Goal: Transaction & Acquisition: Book appointment/travel/reservation

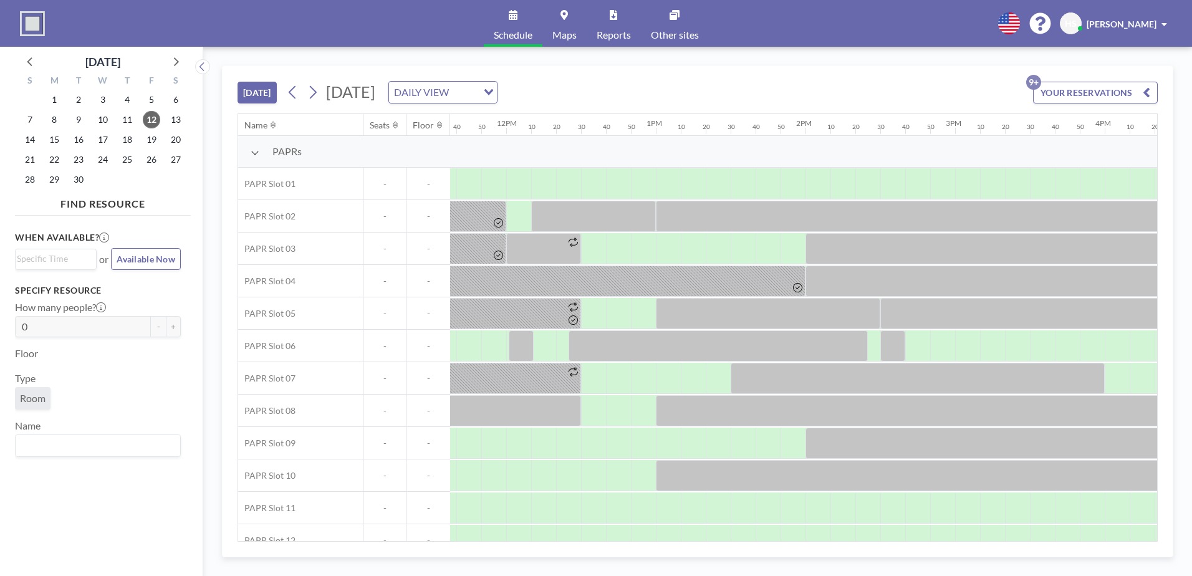
scroll to position [0, 1741]
click at [59, 139] on span "15" at bounding box center [54, 139] width 17 height 17
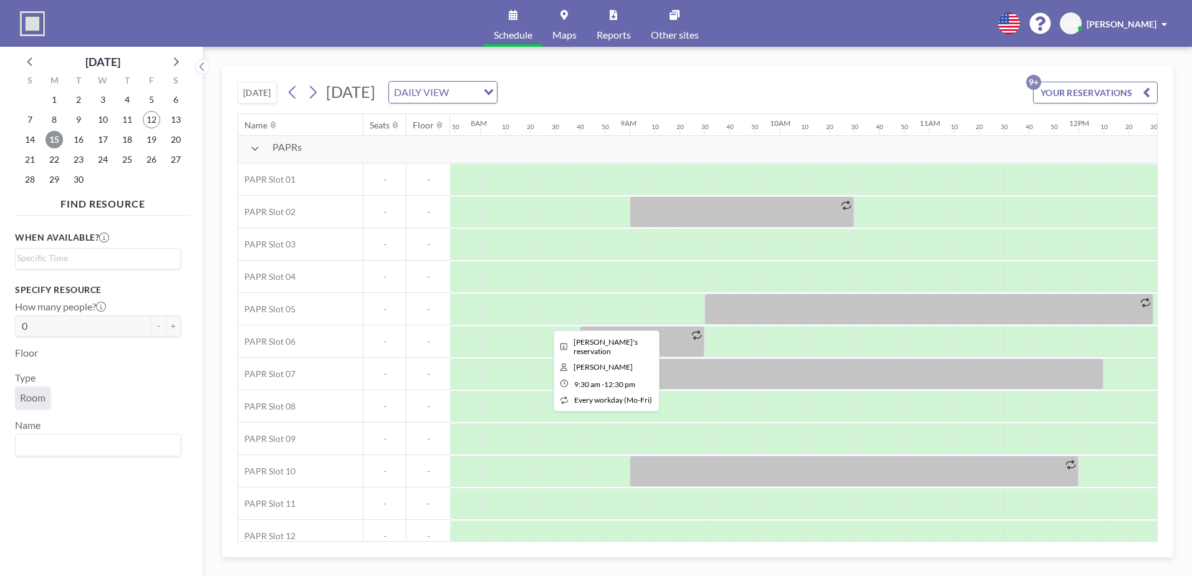
scroll to position [4, 1167]
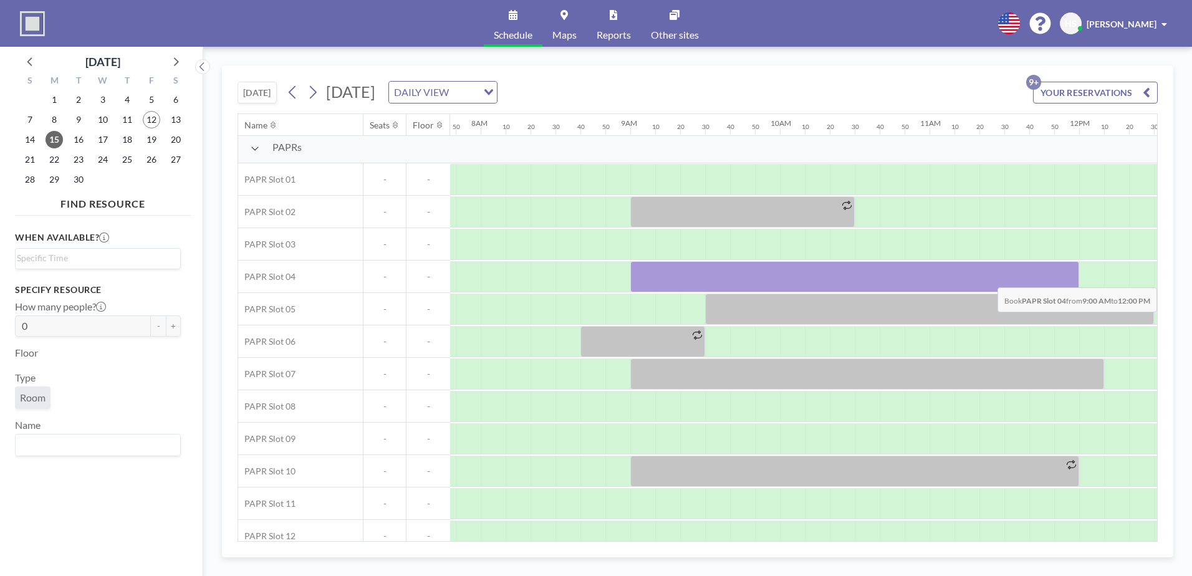
drag, startPoint x: 639, startPoint y: 272, endPoint x: 1072, endPoint y: 278, distance: 433.4
click at [1072, 278] on div at bounding box center [854, 276] width 449 height 31
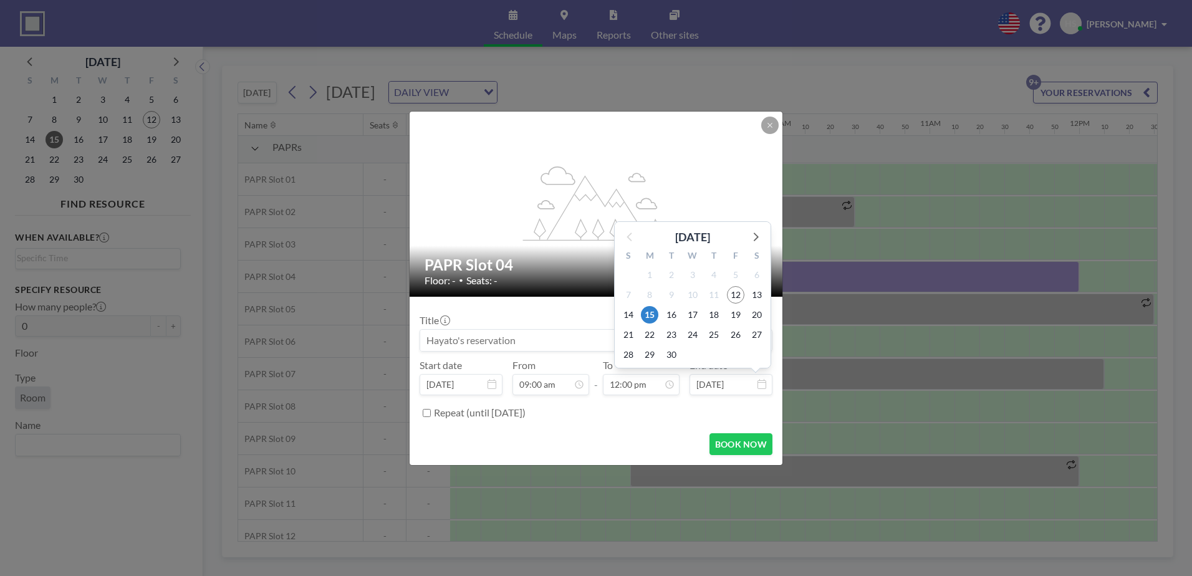
scroll to position [1598, 0]
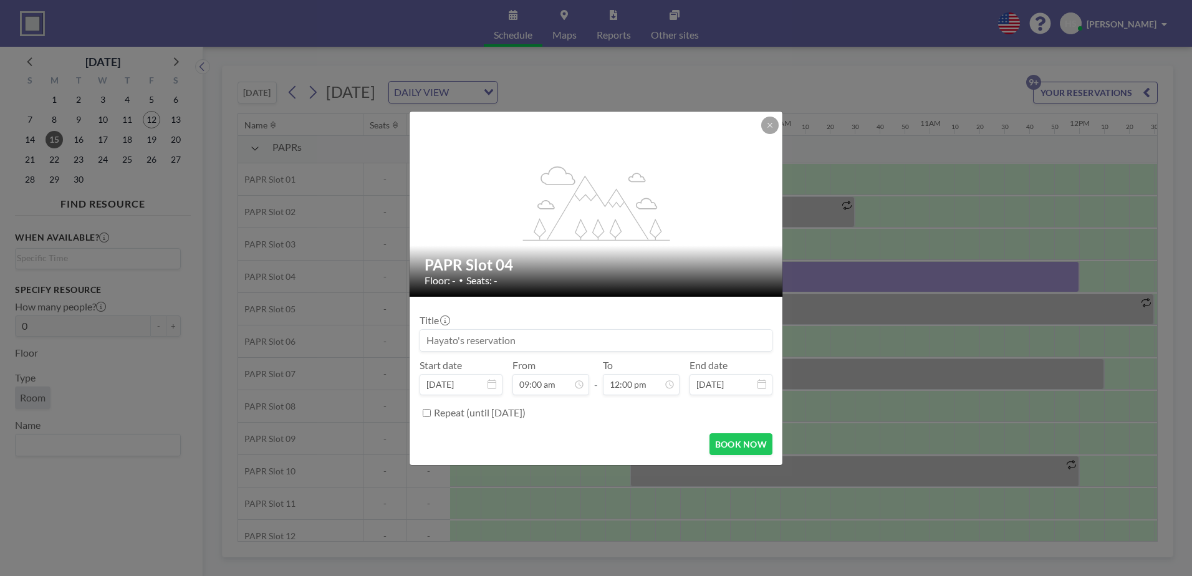
click at [435, 418] on label "Repeat (until [DATE])" at bounding box center [480, 413] width 92 height 12
click at [431, 417] on input "Repeat (until [DATE])" at bounding box center [427, 413] width 8 height 8
checkbox input "true"
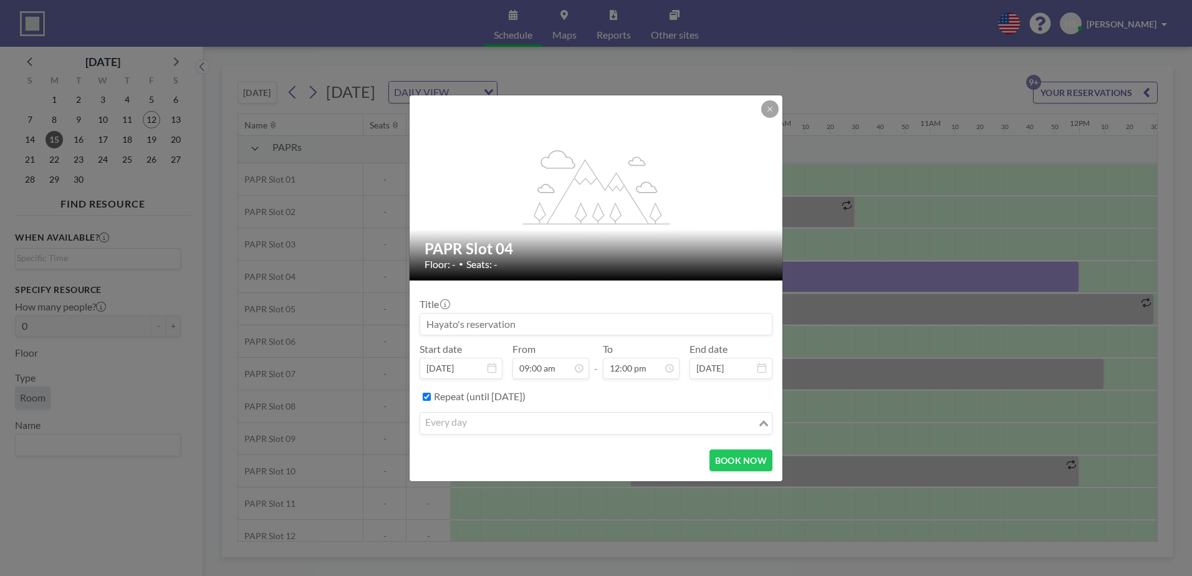
click at [474, 425] on input "Search for option" at bounding box center [589, 423] width 335 height 16
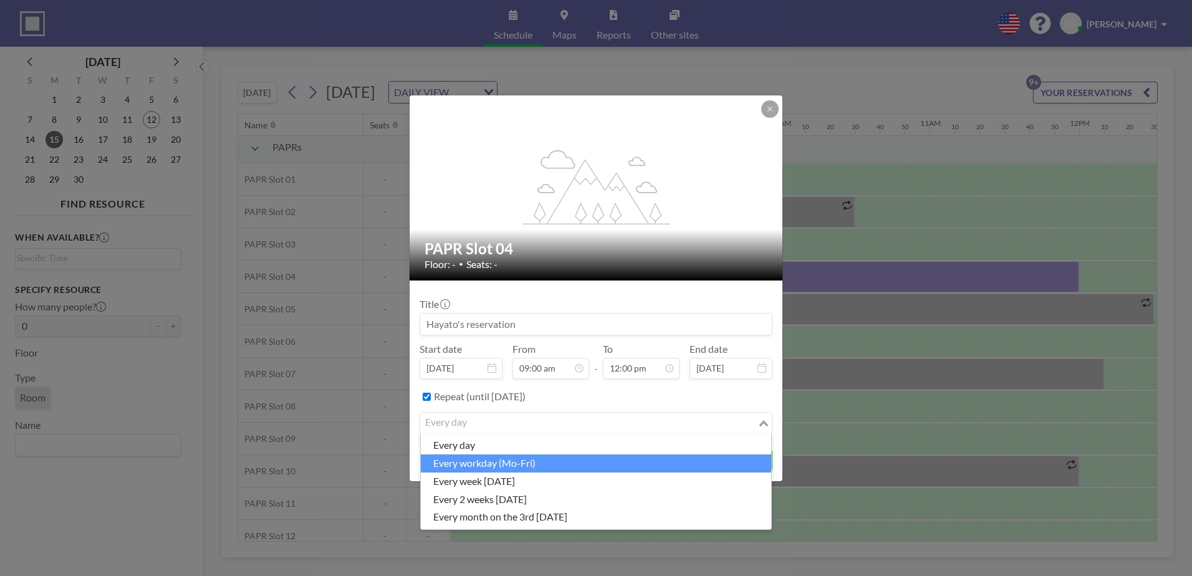
click at [499, 458] on li "every workday (Mo-Fri)" at bounding box center [596, 464] width 350 height 18
click at [660, 427] on input "Search for option" at bounding box center [589, 423] width 335 height 16
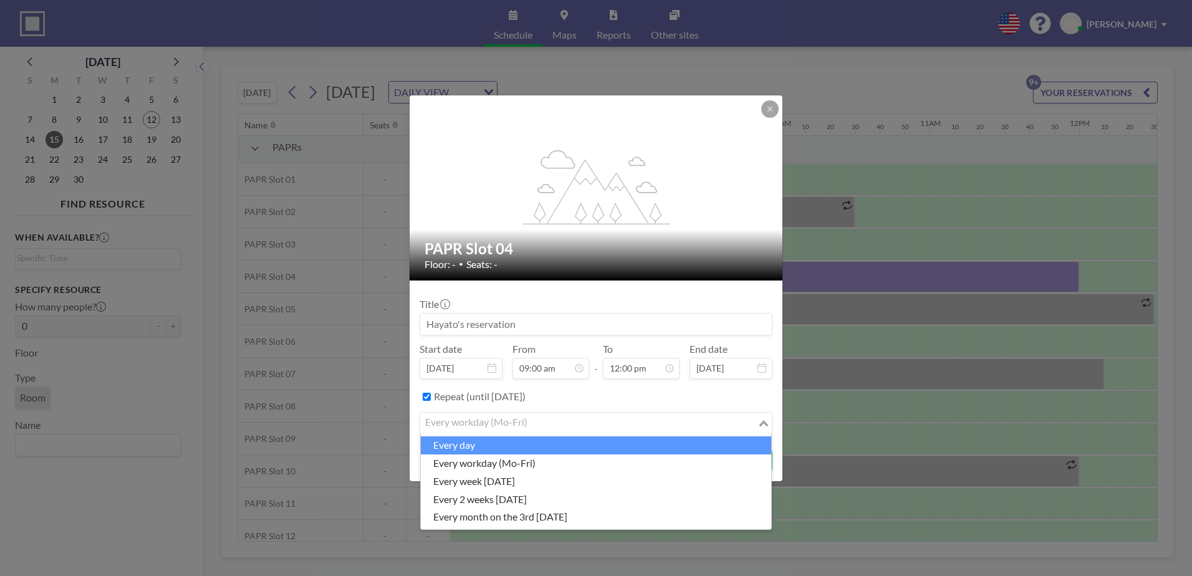
click at [660, 400] on div "Repeat (until [DATE])" at bounding box center [603, 397] width 339 height 21
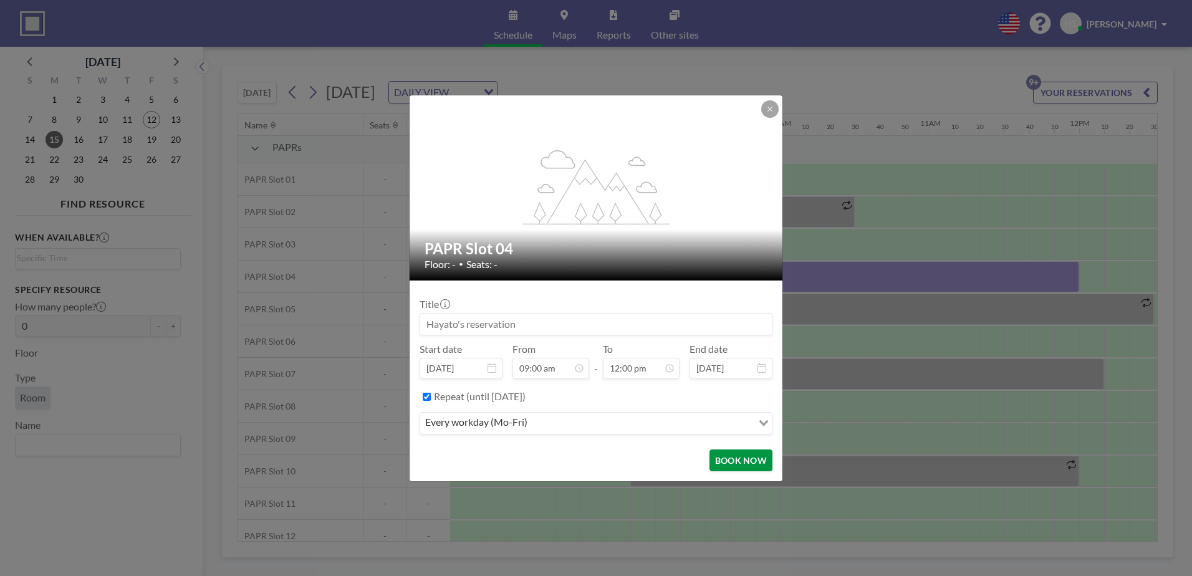
click at [740, 453] on button "BOOK NOW" at bounding box center [741, 461] width 63 height 22
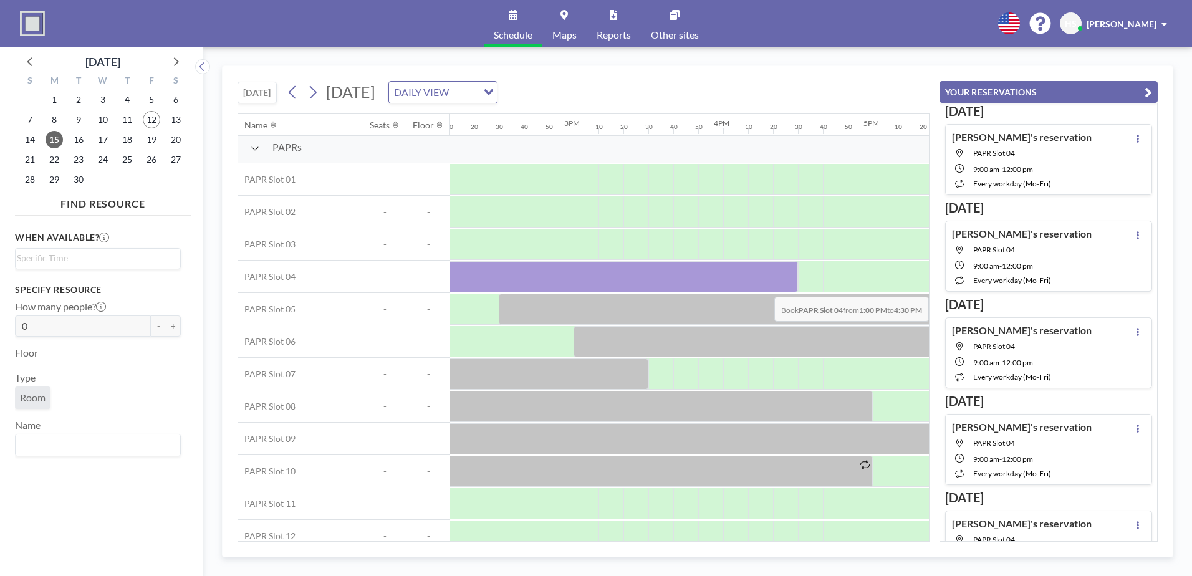
scroll to position [4, 2166]
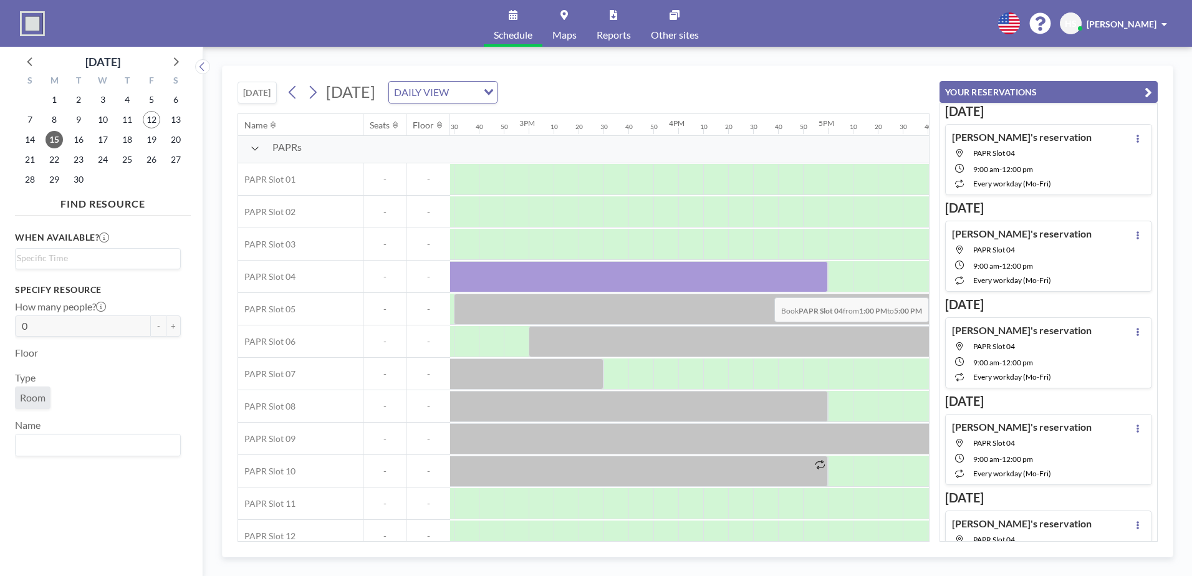
drag, startPoint x: 510, startPoint y: 283, endPoint x: 814, endPoint y: 288, distance: 303.7
click at [814, 288] on div at bounding box center [528, 276] width 599 height 31
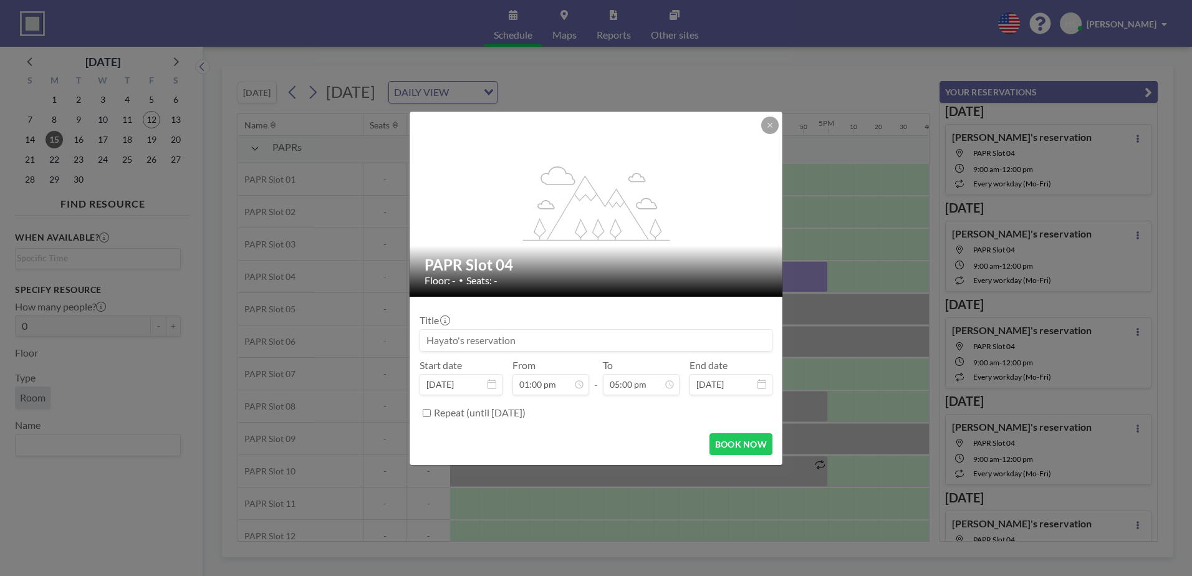
click at [526, 413] on label "Repeat (until [DATE])" at bounding box center [480, 413] width 92 height 12
click at [431, 413] on input "Repeat (until [DATE])" at bounding box center [427, 413] width 8 height 8
checkbox input "true"
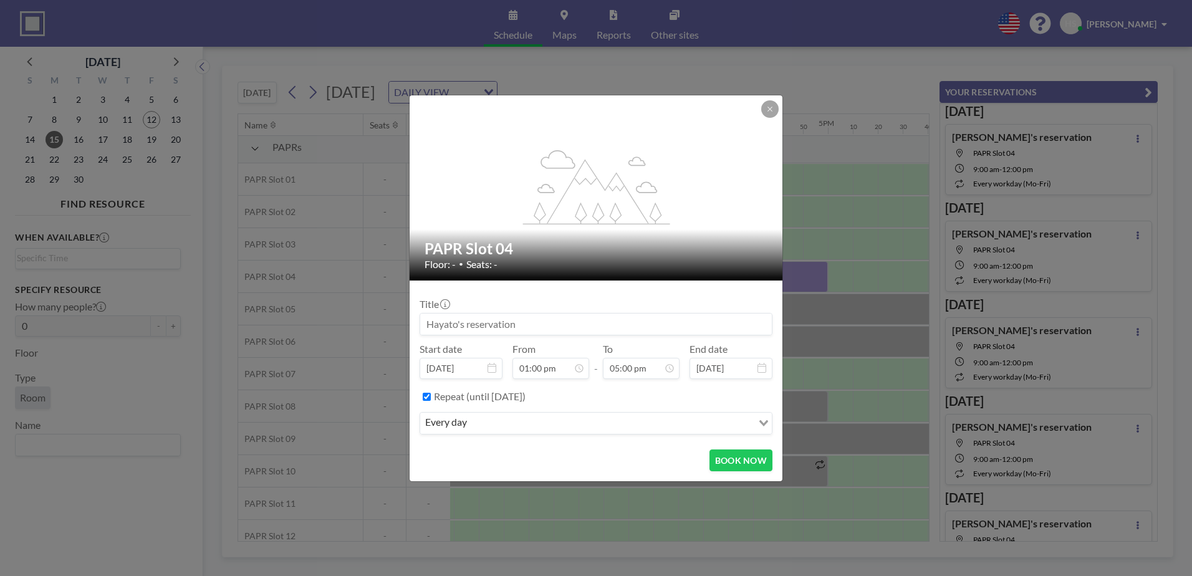
click at [571, 430] on input "Search for option" at bounding box center [611, 423] width 281 height 16
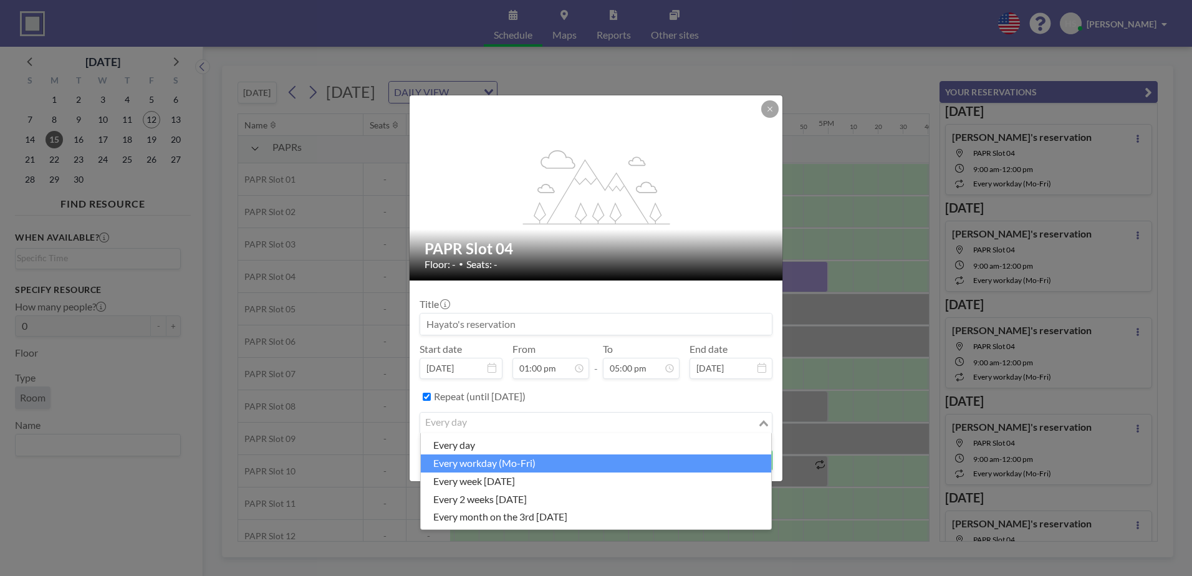
click at [531, 465] on li "every workday (Mo-Fri)" at bounding box center [596, 464] width 350 height 18
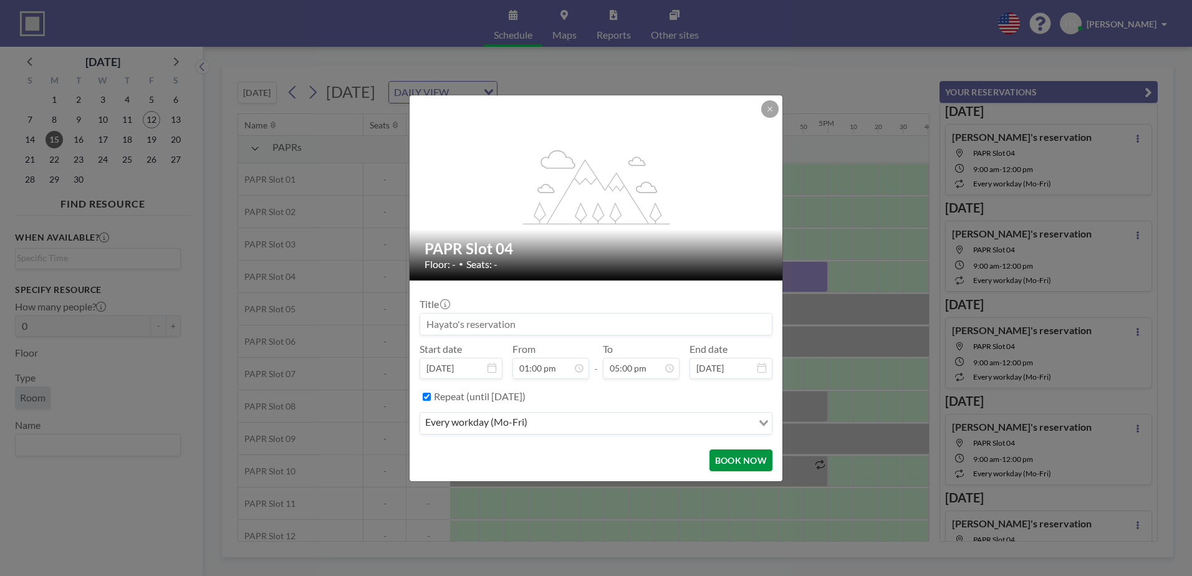
click at [721, 461] on button "BOOK NOW" at bounding box center [741, 461] width 63 height 22
